Goal: Communication & Community: Answer question/provide support

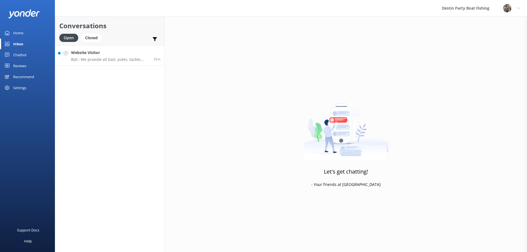
click at [105, 54] on h4 "Website Visitor" at bounding box center [110, 53] width 78 height 6
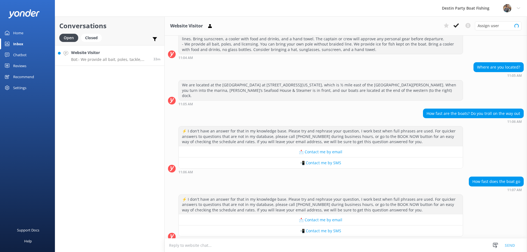
scroll to position [92, 0]
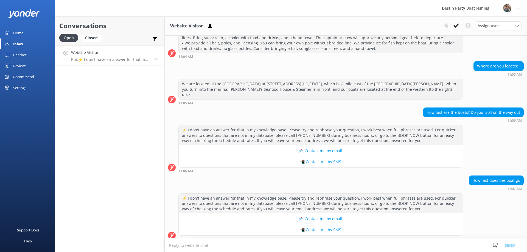
click at [190, 244] on textarea at bounding box center [346, 245] width 362 height 13
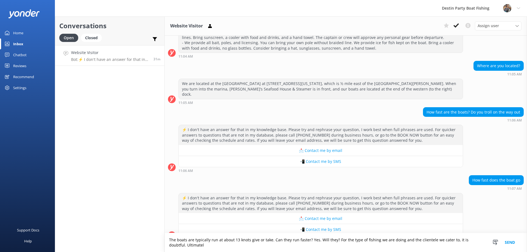
scroll to position [97, 0]
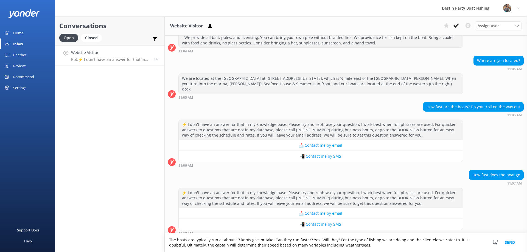
type textarea "The boats are typically run at about 13 knots give or take. Can they run faster…"
click at [511, 241] on button "Send" at bounding box center [509, 242] width 21 height 19
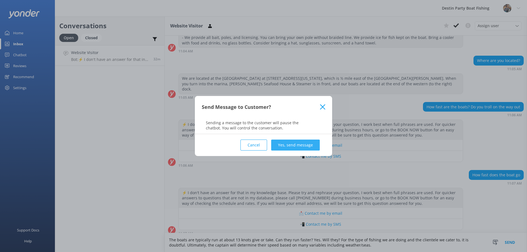
click at [292, 143] on button "Yes, send message" at bounding box center [295, 145] width 49 height 11
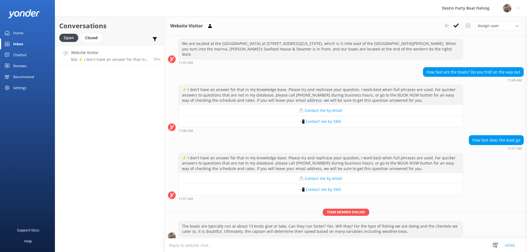
scroll to position [132, 0]
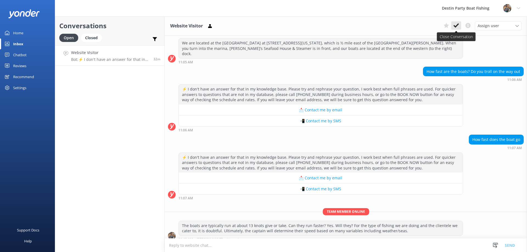
click at [455, 24] on icon at bounding box center [455, 25] width 5 height 5
